Goal: Task Accomplishment & Management: Manage account settings

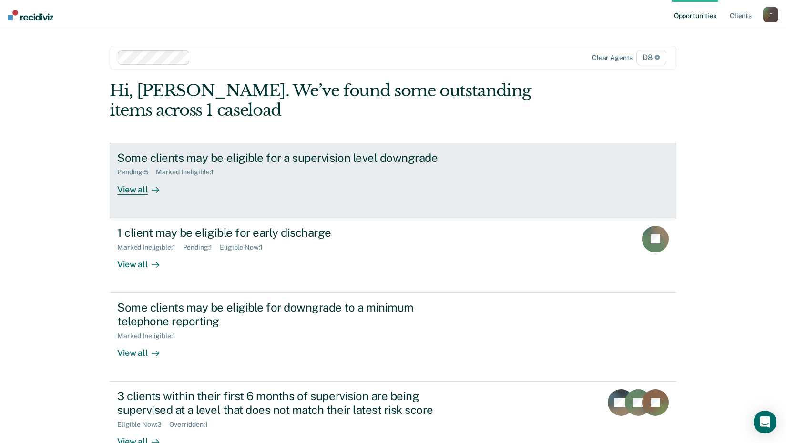
scroll to position [27, 0]
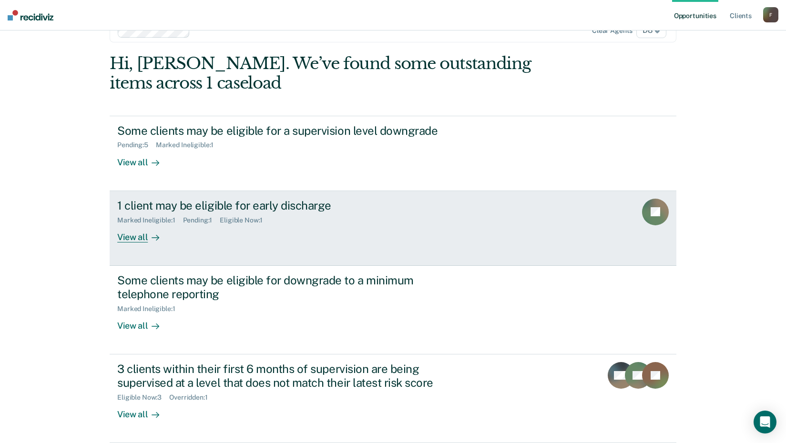
click at [148, 238] on div at bounding box center [153, 237] width 11 height 11
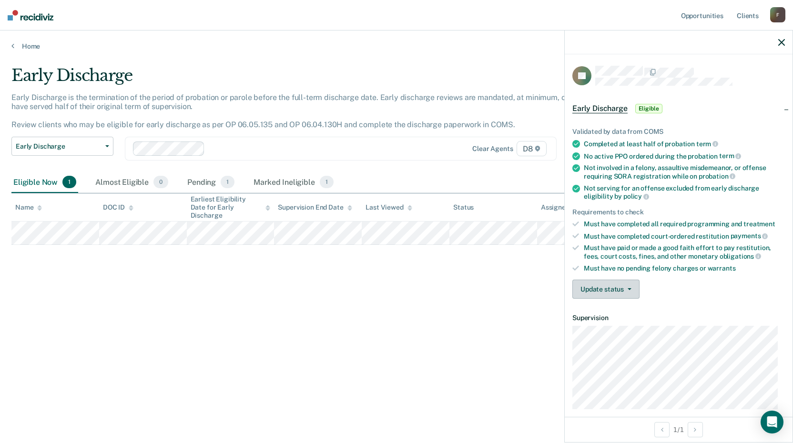
click at [623, 282] on button "Update status" at bounding box center [605, 289] width 67 height 19
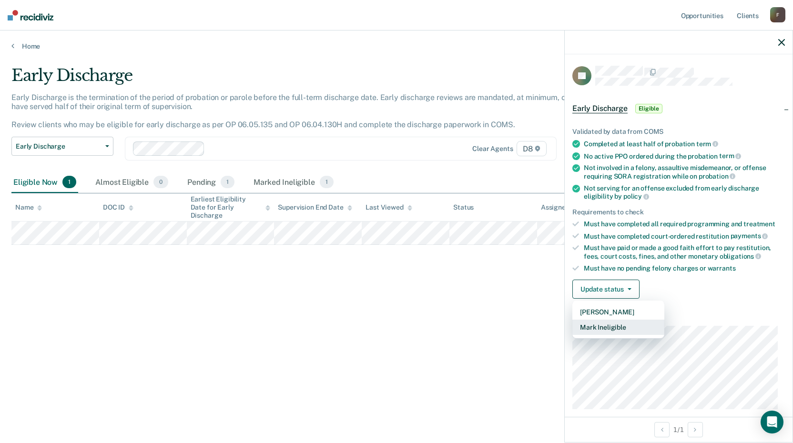
click at [617, 329] on button "Mark Ineligible" at bounding box center [618, 327] width 92 height 15
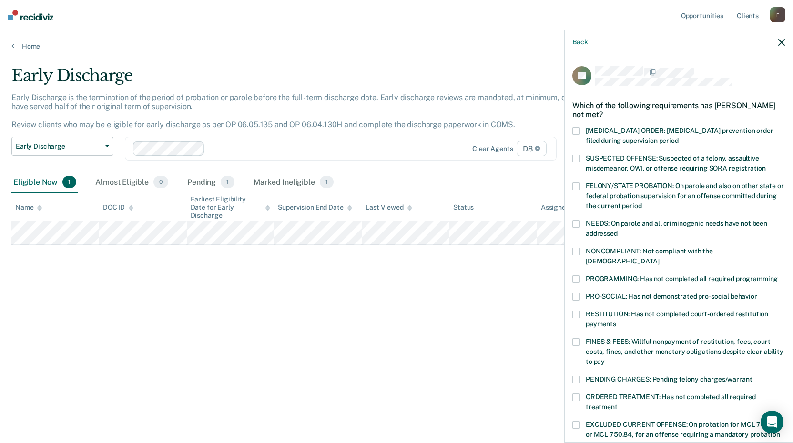
scroll to position [143, 0]
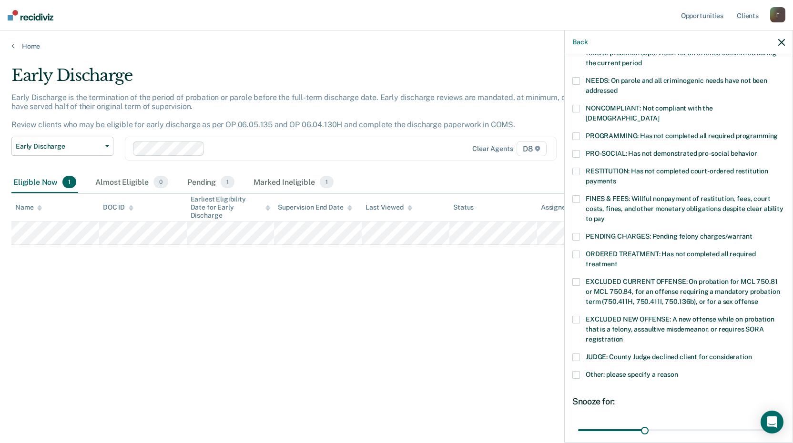
click at [578, 195] on span at bounding box center [576, 199] width 8 height 8
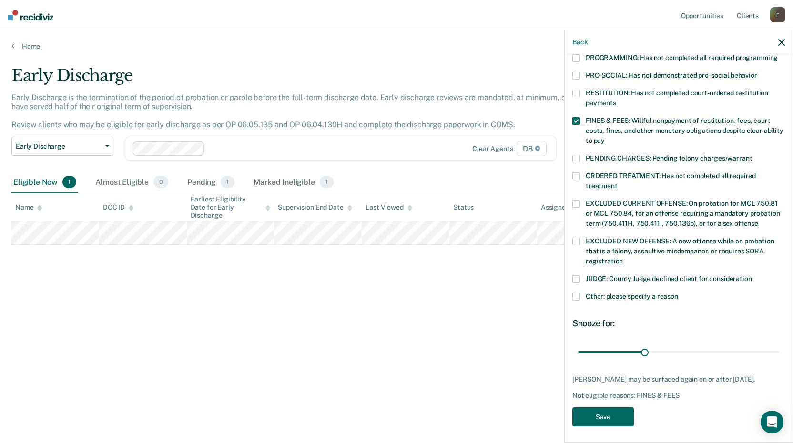
click at [615, 418] on button "Save" at bounding box center [602, 418] width 61 height 20
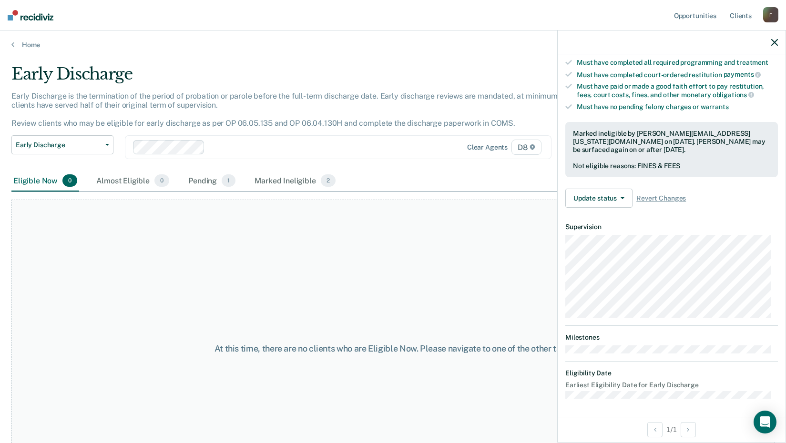
scroll to position [0, 0]
click at [30, 47] on link "Home" at bounding box center [392, 46] width 763 height 9
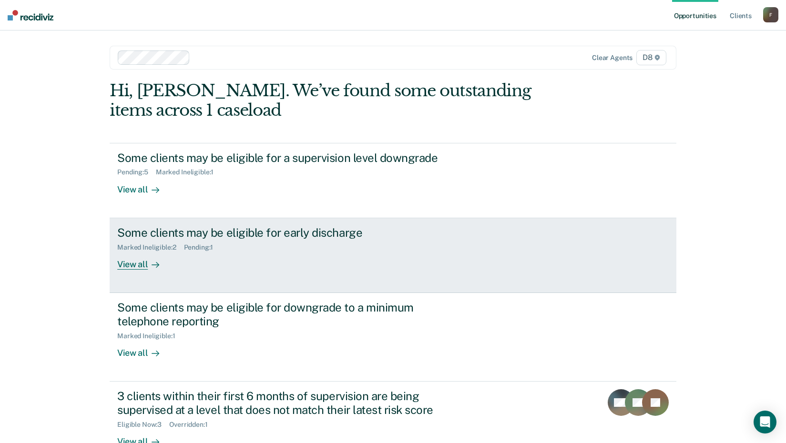
click at [275, 265] on div "Some clients may be eligible for early discharge Marked Ineligible : 2 Pending …" at bounding box center [295, 248] width 357 height 44
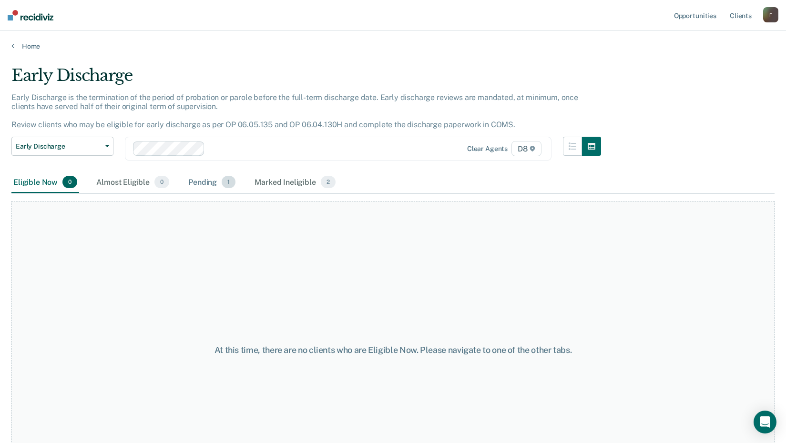
click at [198, 184] on div "Pending 1" at bounding box center [211, 182] width 51 height 21
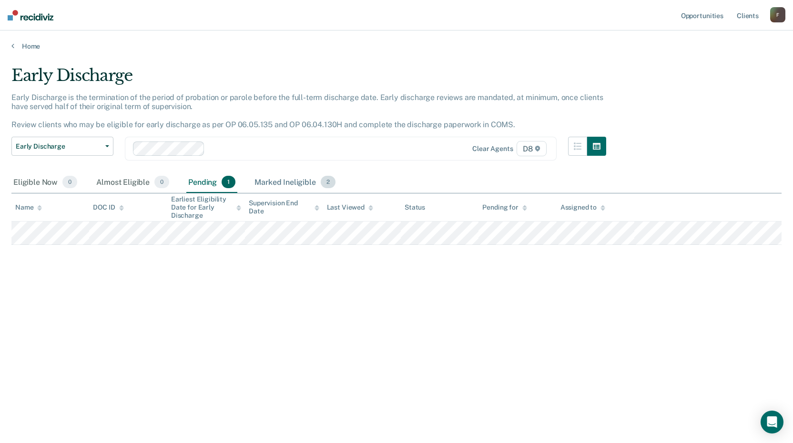
click at [281, 184] on div "Marked Ineligible 2" at bounding box center [295, 182] width 85 height 21
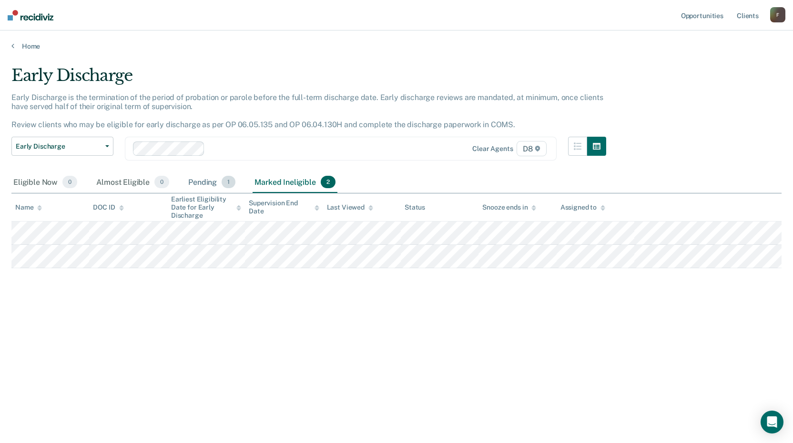
click at [201, 183] on div "Pending 1" at bounding box center [211, 182] width 51 height 21
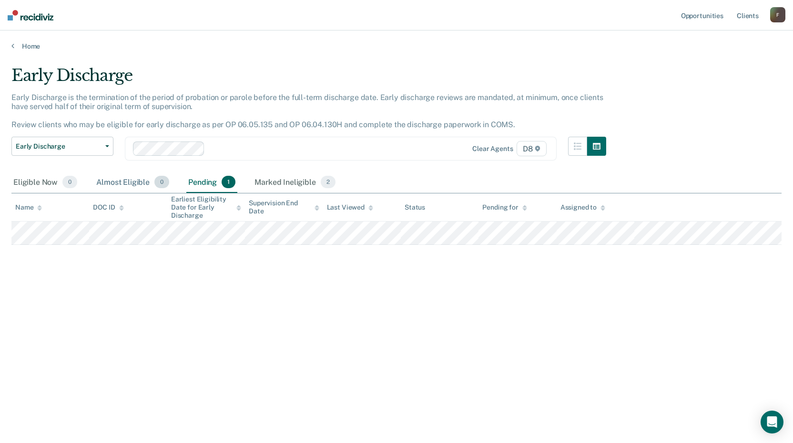
click at [146, 182] on div "Almost Eligible 0" at bounding box center [132, 182] width 77 height 21
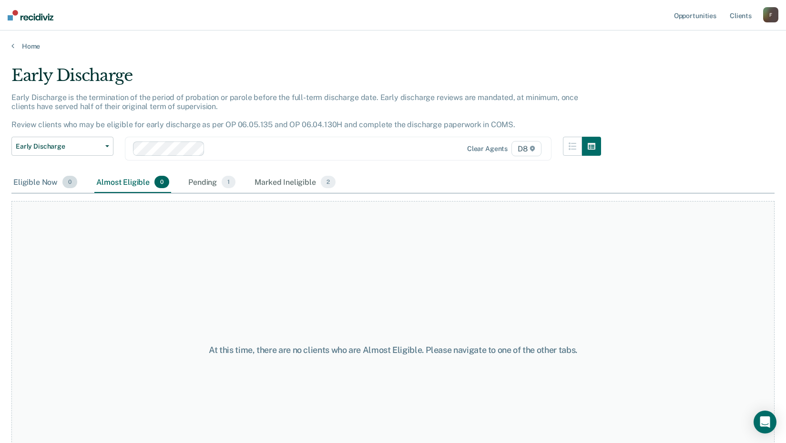
click at [55, 184] on div "Eligible Now 0" at bounding box center [45, 182] width 68 height 21
click at [28, 44] on link "Home" at bounding box center [392, 46] width 763 height 9
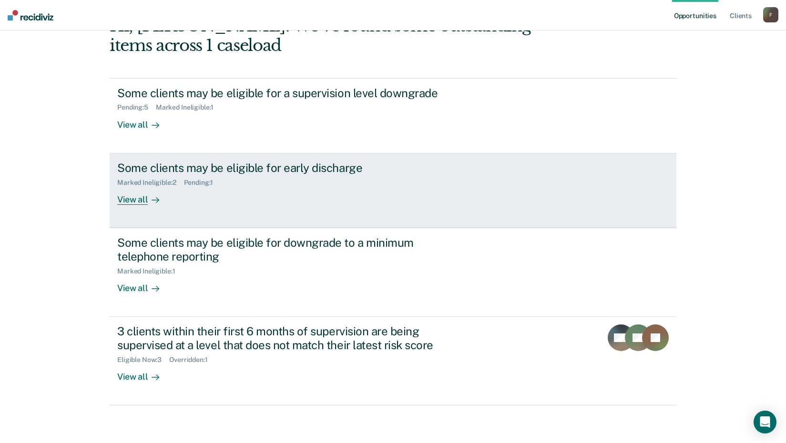
scroll to position [65, 0]
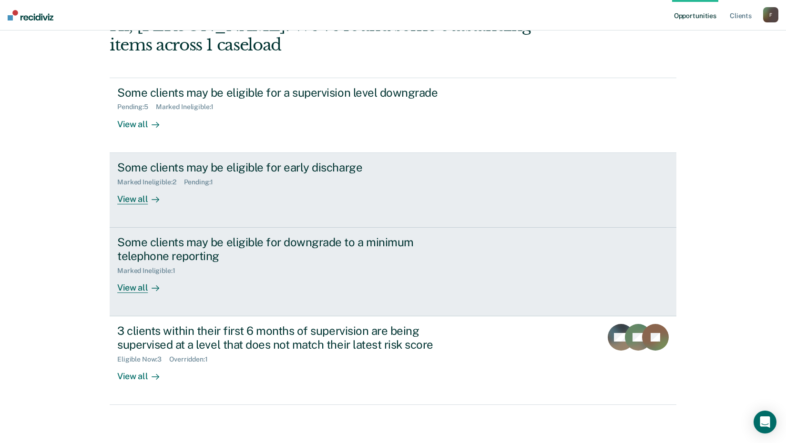
click at [270, 252] on div "Some clients may be eligible for downgrade to a minimum telephone reporting" at bounding box center [284, 249] width 335 height 28
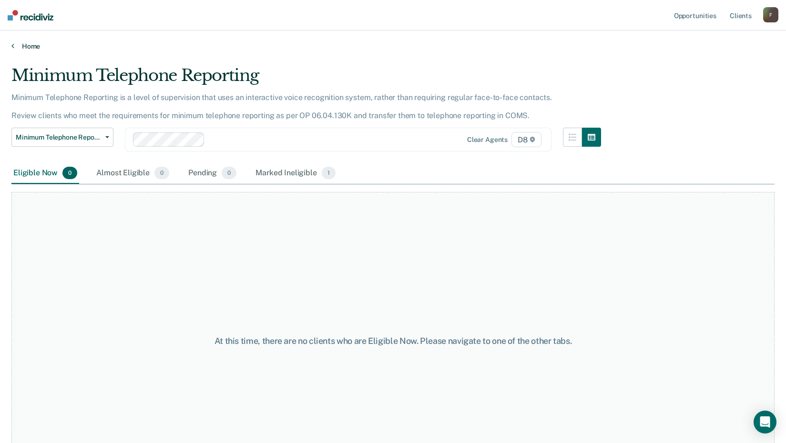
click at [36, 47] on link "Home" at bounding box center [392, 46] width 763 height 9
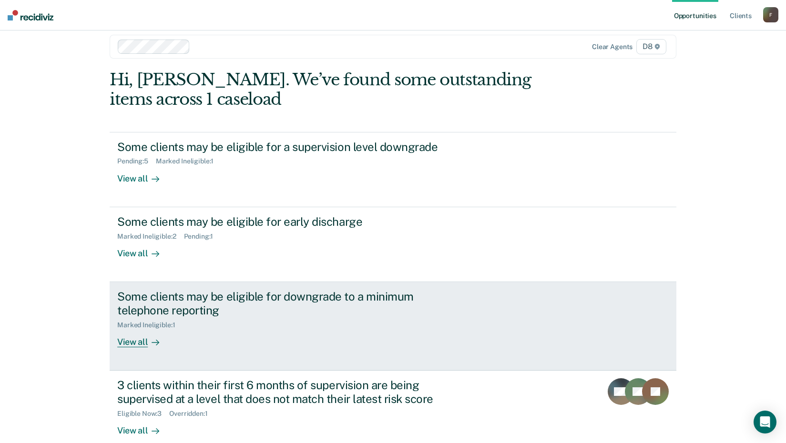
scroll to position [65, 0]
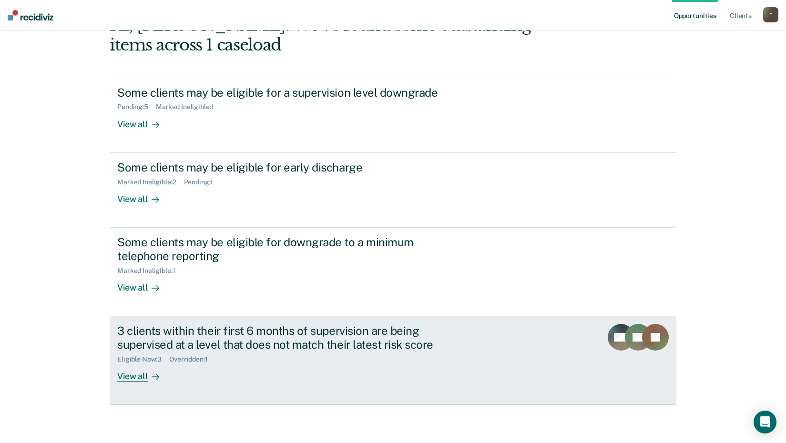
click at [237, 346] on div "3 clients within their first 6 months of supervision are being supervised at a …" at bounding box center [284, 338] width 335 height 28
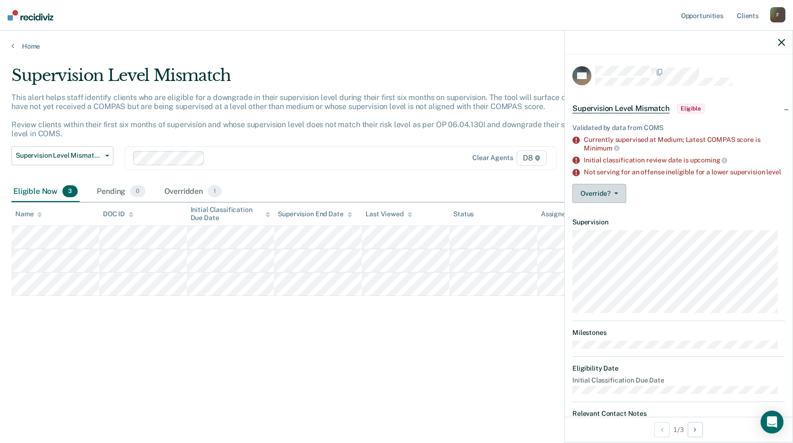
click at [613, 203] on button "Override?" at bounding box center [599, 193] width 54 height 19
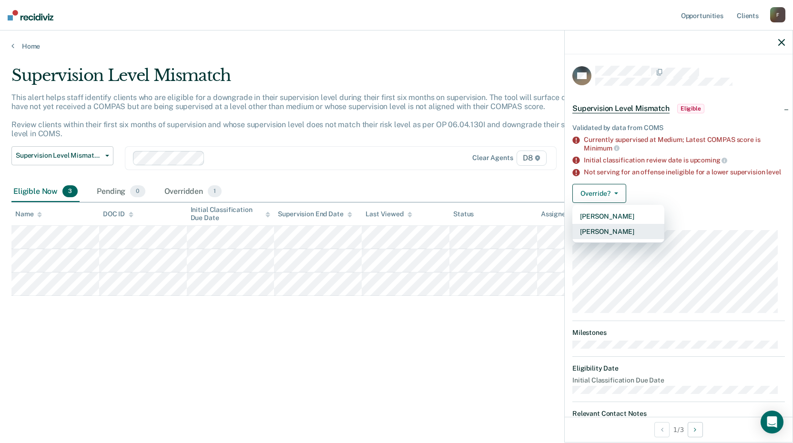
click at [622, 239] on button "[PERSON_NAME]" at bounding box center [618, 231] width 92 height 15
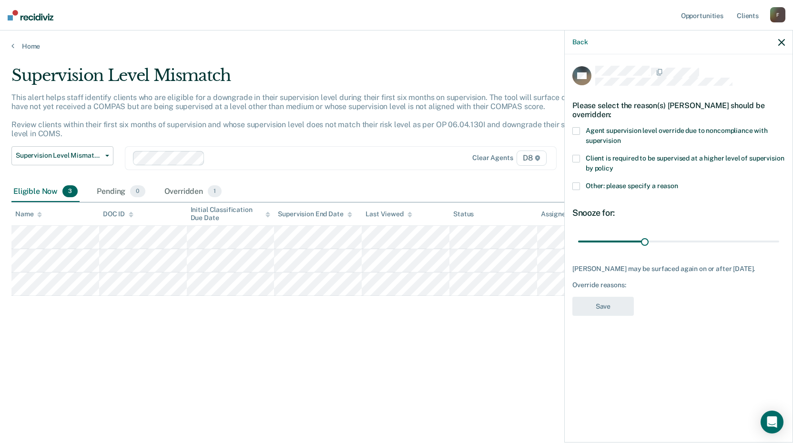
click at [579, 129] on span at bounding box center [576, 131] width 8 height 8
click at [619, 314] on button "Save" at bounding box center [602, 307] width 61 height 20
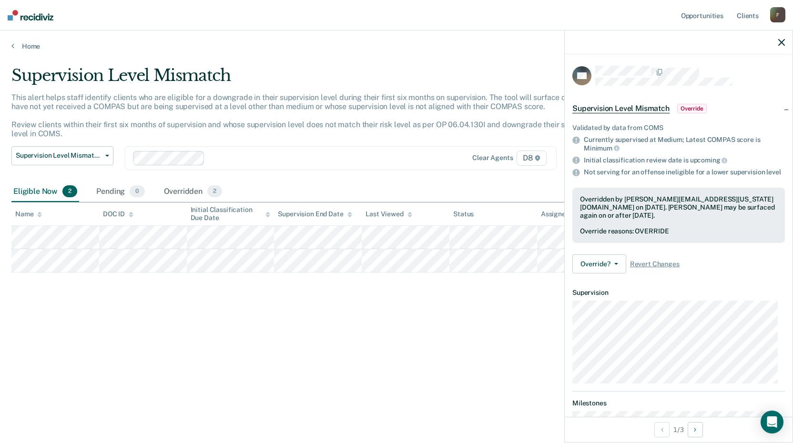
click at [782, 44] on icon "button" at bounding box center [781, 42] width 7 height 7
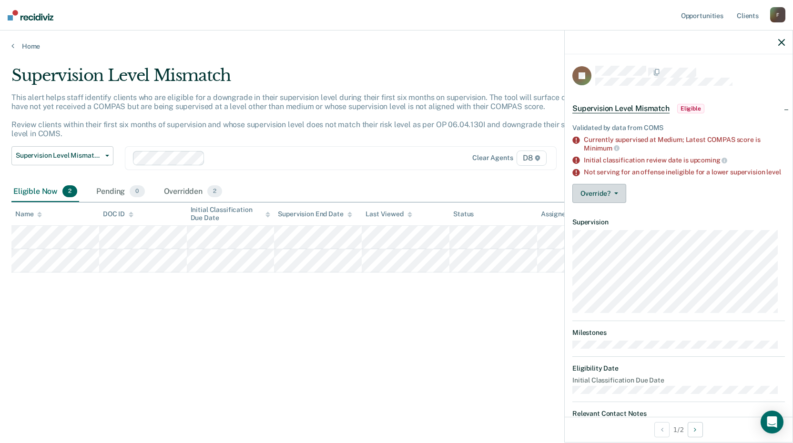
click at [615, 194] on button "Override?" at bounding box center [599, 193] width 54 height 19
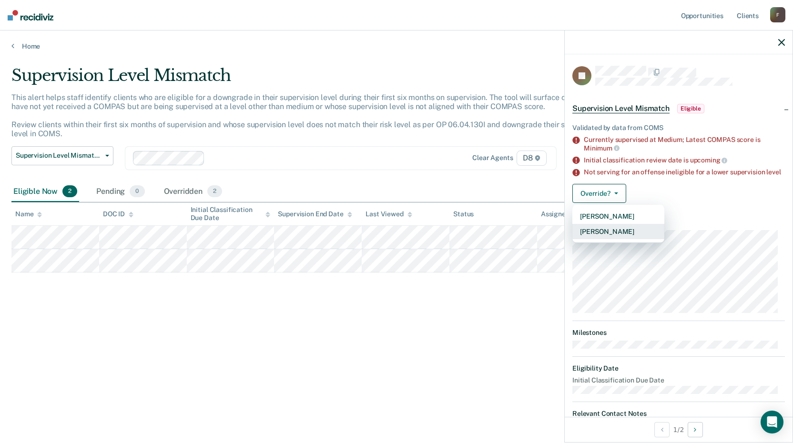
click at [608, 237] on button "[PERSON_NAME]" at bounding box center [618, 231] width 92 height 15
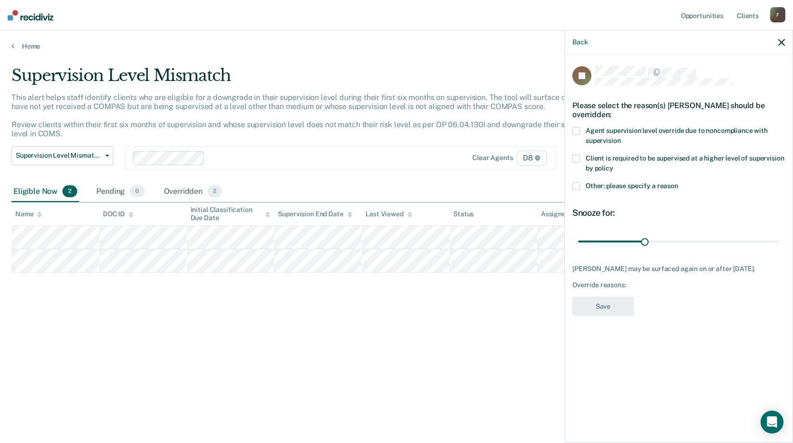
click at [605, 189] on label "Other: please specify a reason" at bounding box center [678, 188] width 213 height 10
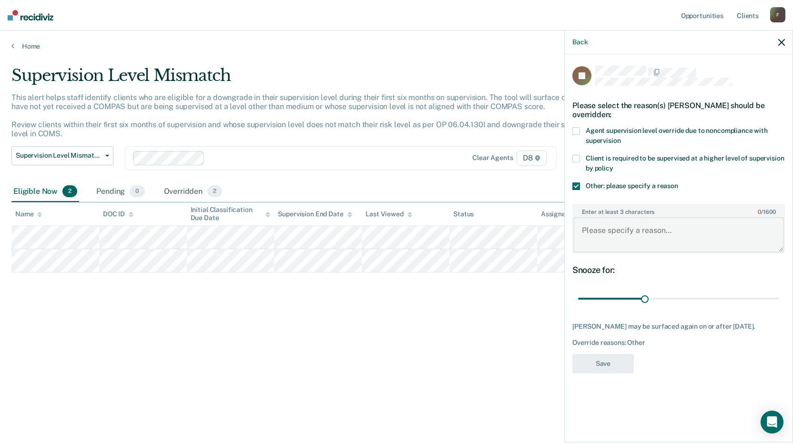
click at [611, 228] on textarea "Enter at least 3 characters 0 / 1600" at bounding box center [678, 234] width 211 height 35
type textarea "S"
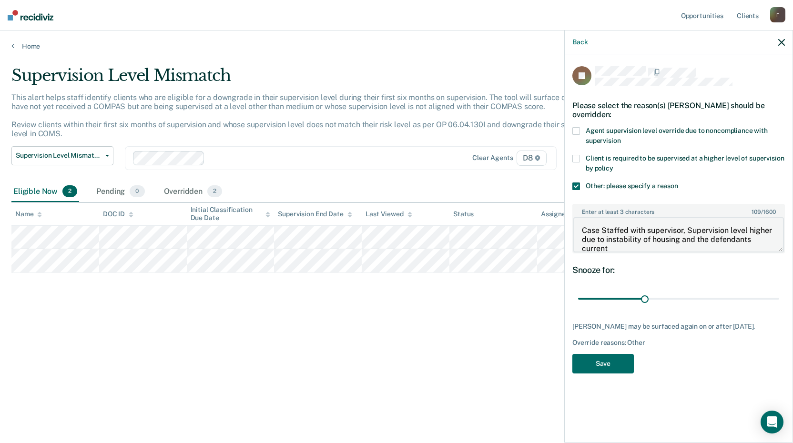
scroll to position [1, 0]
click at [603, 244] on textarea "Case Staffed with supervisor, Supervision level higher due to instability of ho…" at bounding box center [678, 234] width 211 height 35
type textarea "Case Staffed with supervisor, Supervision level higher due to instability of ho…"
click at [607, 361] on button "Save" at bounding box center [602, 364] width 61 height 20
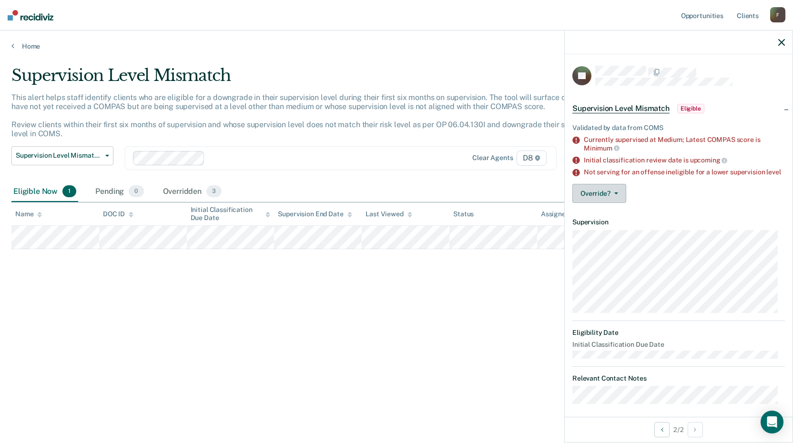
click at [615, 203] on button "Override?" at bounding box center [599, 193] width 54 height 19
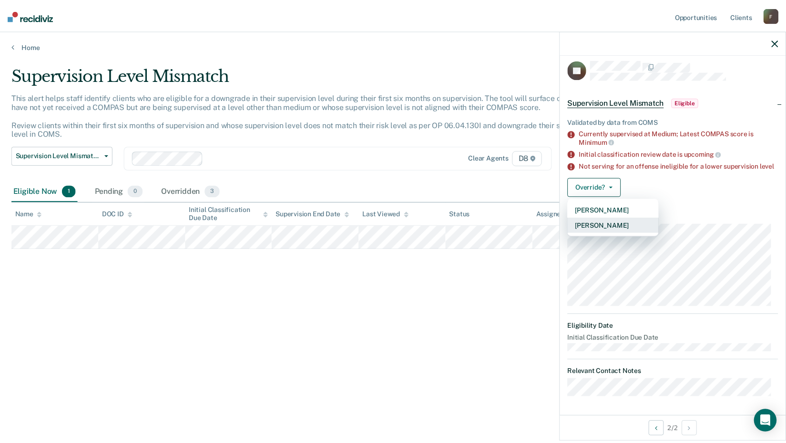
scroll to position [13, 0]
click at [615, 213] on button "[PERSON_NAME]" at bounding box center [618, 210] width 92 height 15
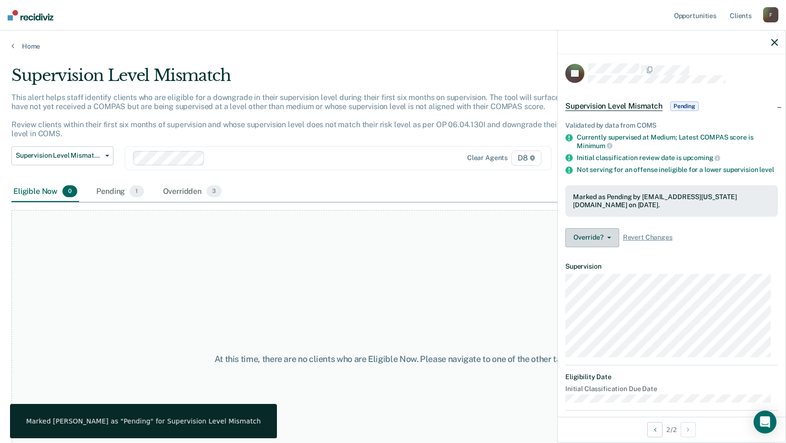
scroll to position [0, 0]
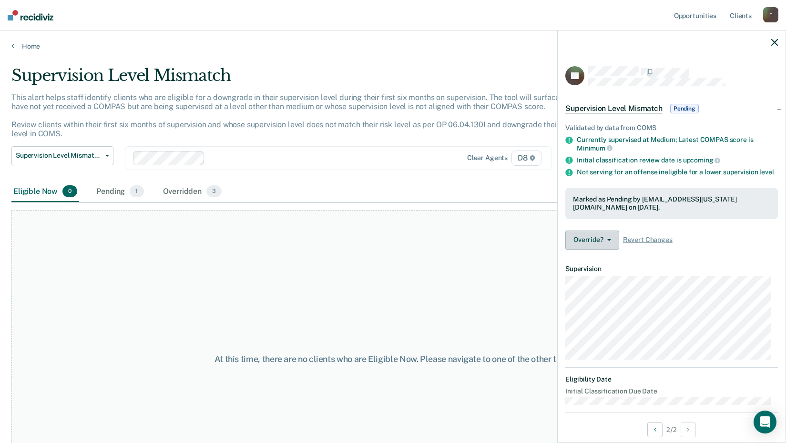
click at [606, 248] on button "Override?" at bounding box center [592, 240] width 54 height 19
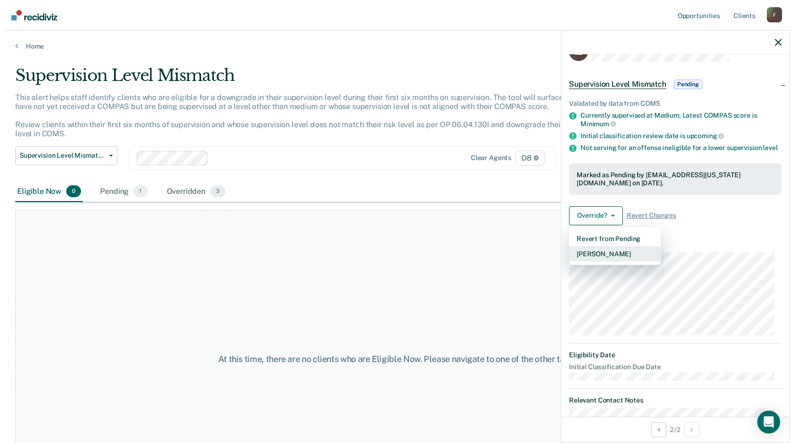
scroll to position [48, 0]
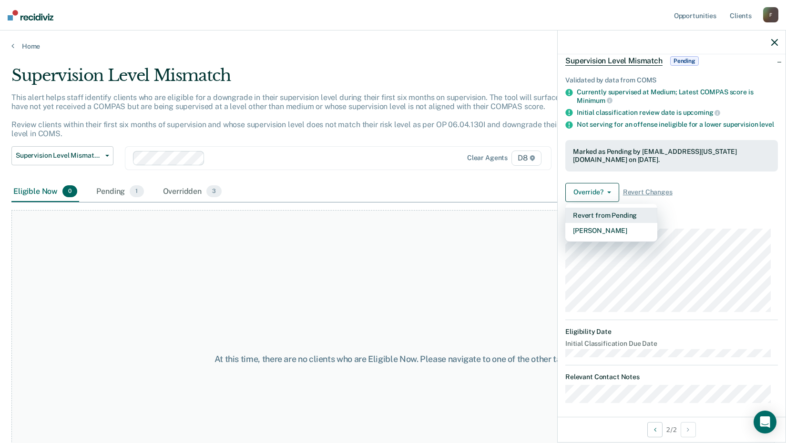
click at [606, 223] on button "Revert from Pending" at bounding box center [611, 215] width 92 height 15
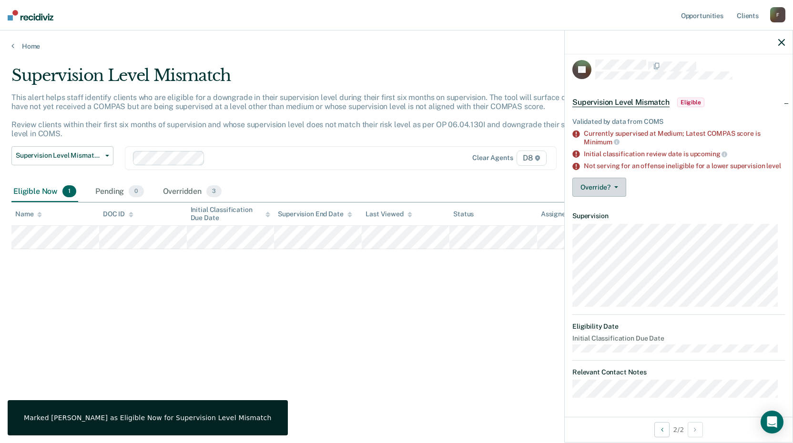
click at [622, 186] on button "Override?" at bounding box center [599, 187] width 54 height 19
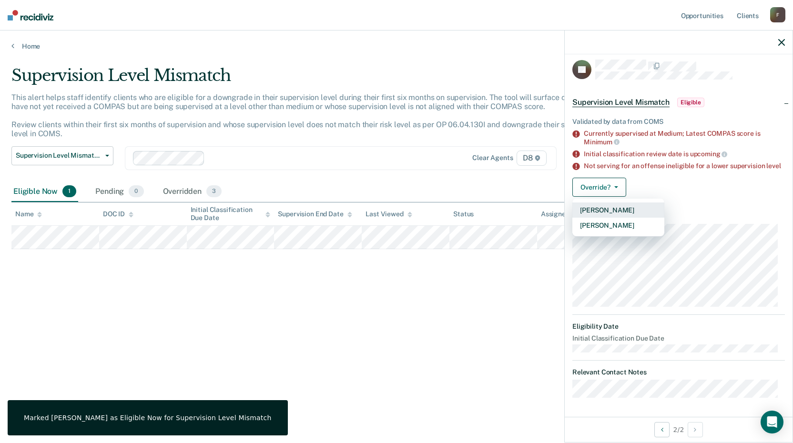
click at [611, 208] on button "[PERSON_NAME]" at bounding box center [618, 210] width 92 height 15
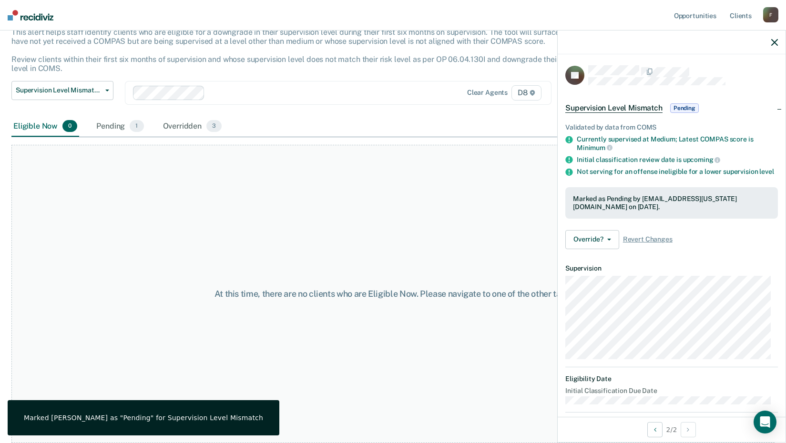
scroll to position [0, 0]
click at [771, 38] on div at bounding box center [672, 43] width 228 height 24
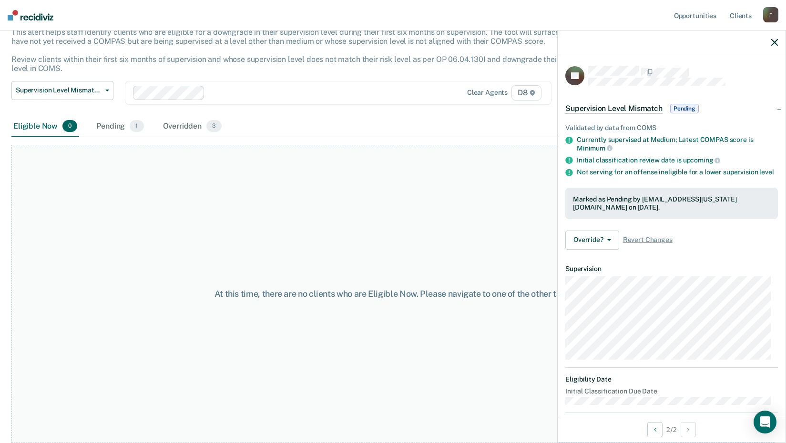
click at [775, 41] on icon "button" at bounding box center [774, 42] width 7 height 7
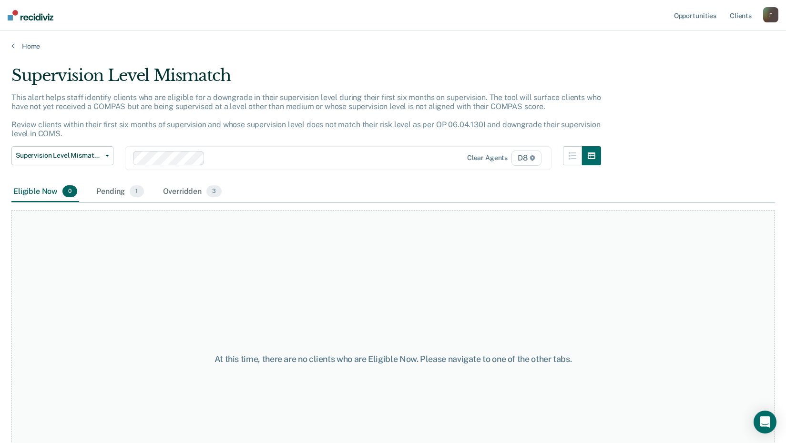
click at [10, 42] on div "Home" at bounding box center [393, 41] width 786 height 20
click at [29, 50] on link "Home" at bounding box center [392, 46] width 763 height 9
